Goal: Navigation & Orientation: Find specific page/section

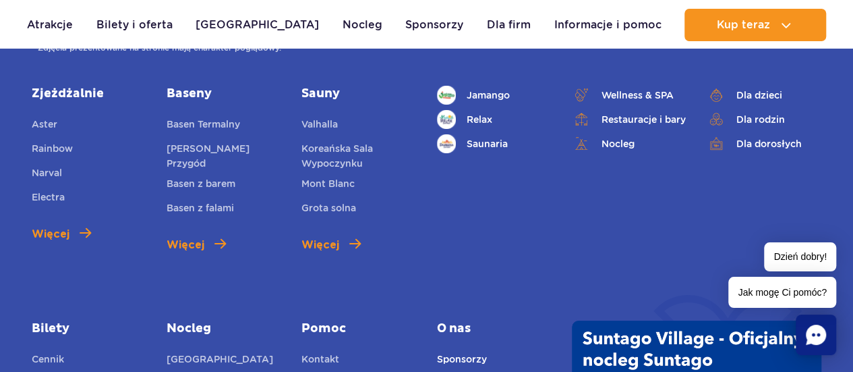
scroll to position [4923, 0]
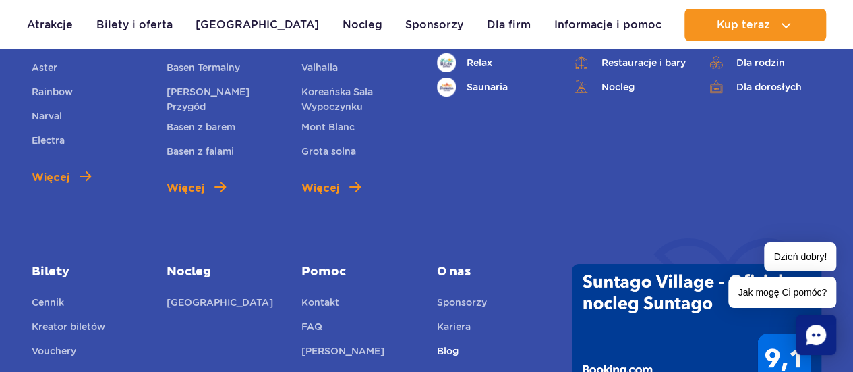
click at [443, 343] on link "Blog" at bounding box center [448, 352] width 22 height 19
